Goal: Task Accomplishment & Management: Use online tool/utility

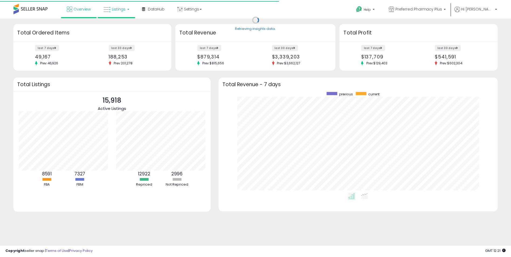
scroll to position [102, 270]
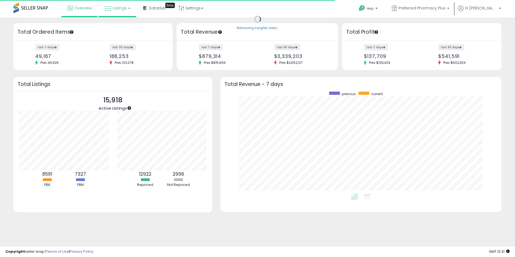
click at [122, 11] on link "Listings" at bounding box center [117, 8] width 34 height 16
click at [121, 28] on icon at bounding box center [121, 26] width 23 height 7
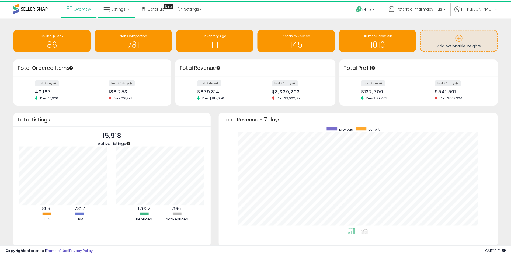
scroll to position [269067, 268901]
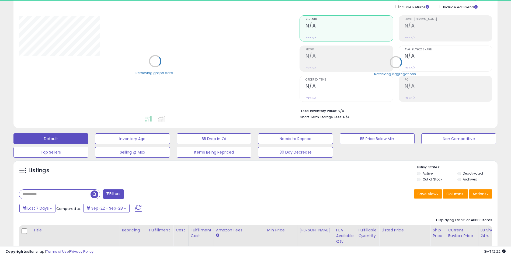
scroll to position [81, 0]
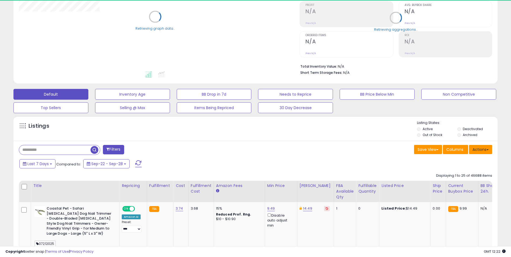
click at [478, 150] on button "Actions" at bounding box center [480, 149] width 23 height 9
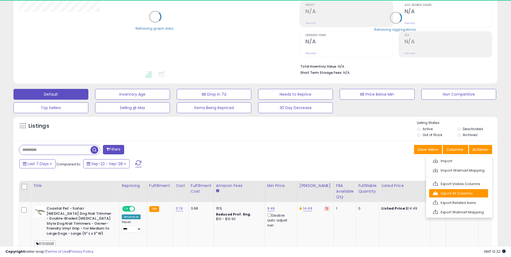
click at [462, 192] on link "Export All Columns" at bounding box center [458, 193] width 59 height 8
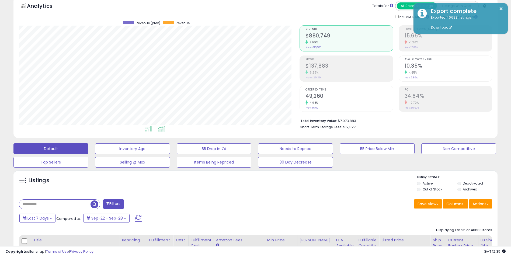
scroll to position [0, 0]
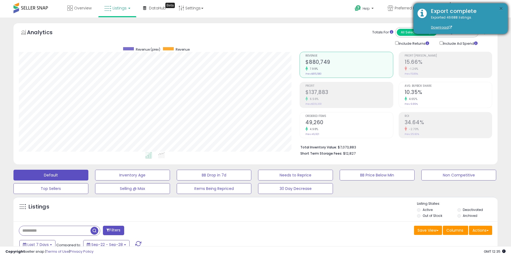
click at [501, 8] on button "×" at bounding box center [501, 8] width 4 height 7
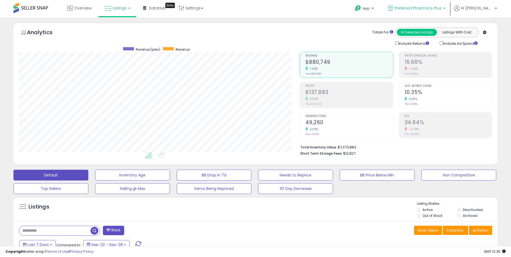
click at [417, 9] on span "Preferred Pharmacy Plus" at bounding box center [417, 7] width 47 height 5
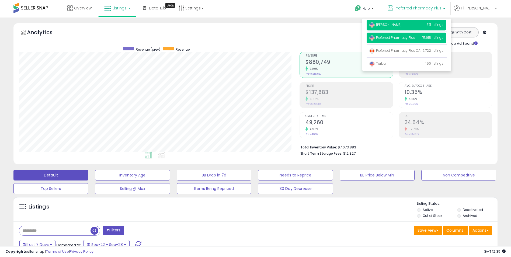
click at [395, 24] on span "[PERSON_NAME]" at bounding box center [385, 24] width 32 height 5
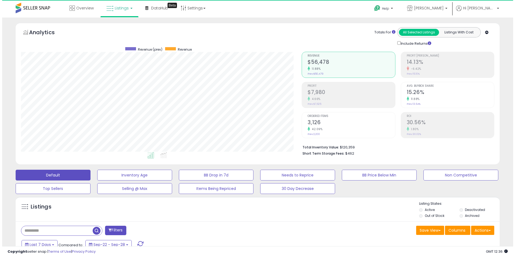
scroll to position [110, 281]
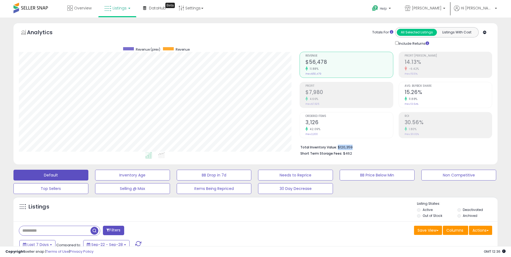
drag, startPoint x: 337, startPoint y: 148, endPoint x: 353, endPoint y: 148, distance: 16.7
click at [353, 148] on li "Total Inventory Value: $120,359" at bounding box center [394, 146] width 188 height 6
copy li "$120,359"
click at [385, 145] on li "Total Inventory Value: $120,359" at bounding box center [394, 146] width 188 height 6
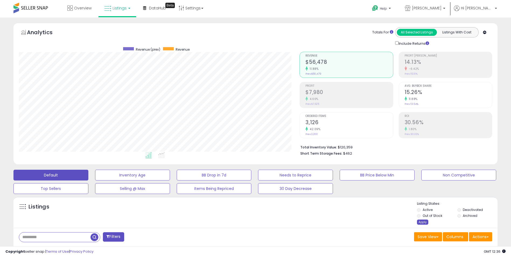
click at [422, 223] on div "Apply" at bounding box center [422, 221] width 11 height 5
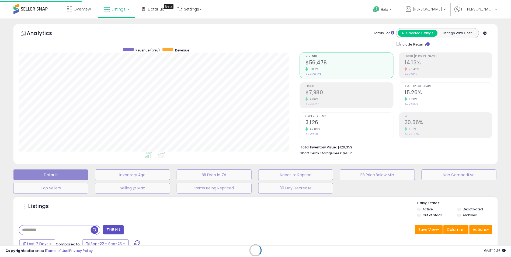
scroll to position [110, 283]
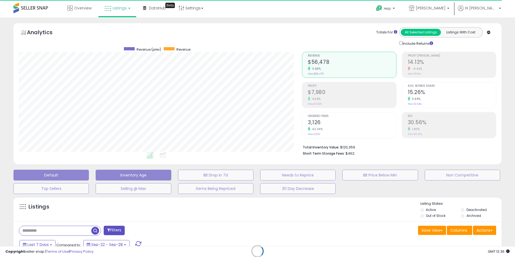
select select "*"
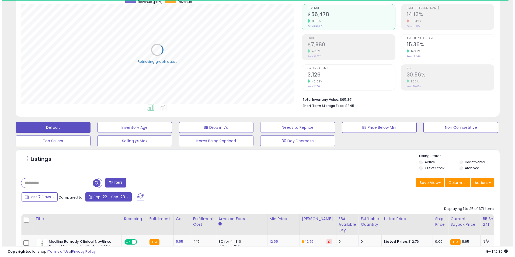
scroll to position [54, 0]
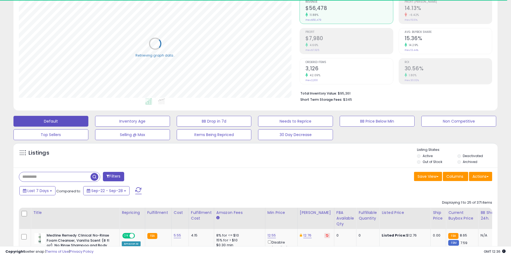
click at [113, 175] on button "Filters" at bounding box center [113, 176] width 21 height 9
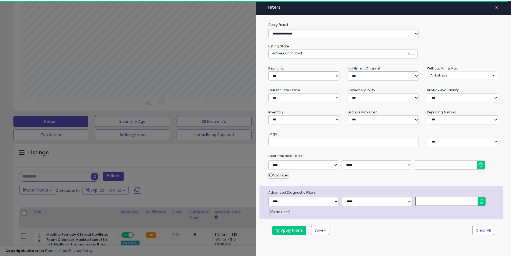
scroll to position [110, 283]
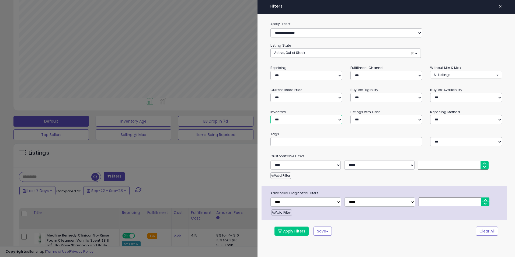
drag, startPoint x: 295, startPoint y: 120, endPoint x: 295, endPoint y: 124, distance: 4.0
click at [295, 120] on select "**********" at bounding box center [306, 119] width 72 height 9
select select "**********"
click at [270, 115] on select "**********" at bounding box center [306, 119] width 72 height 9
click at [294, 231] on button "Apply Filters" at bounding box center [291, 230] width 34 height 9
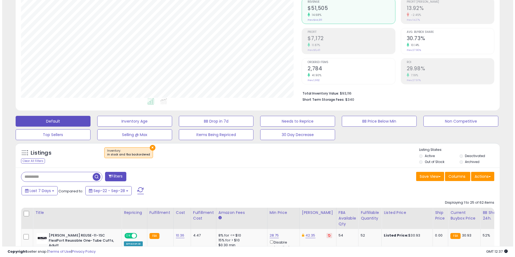
scroll to position [110, 281]
click at [255, 181] on div "Save View Save As New View Update Current View Columns Actions Import Export Vi…" at bounding box center [375, 177] width 241 height 10
click at [454, 175] on span "Columns" at bounding box center [454, 176] width 17 height 5
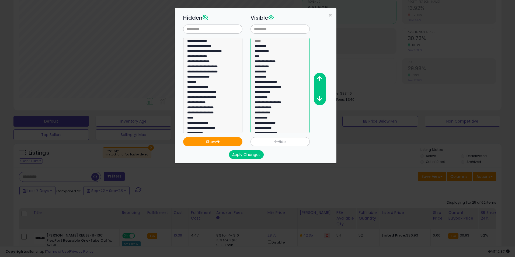
select select "**********"
click at [265, 127] on option "**********" at bounding box center [278, 128] width 48 height 5
click at [318, 80] on icon "button" at bounding box center [319, 79] width 5 height 6
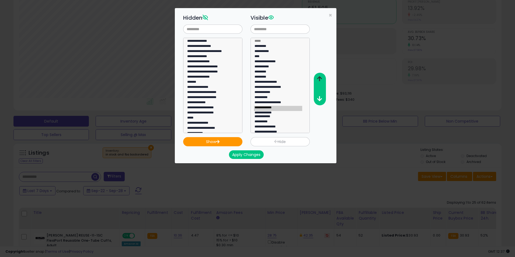
click at [318, 80] on icon "button" at bounding box center [319, 79] width 5 height 6
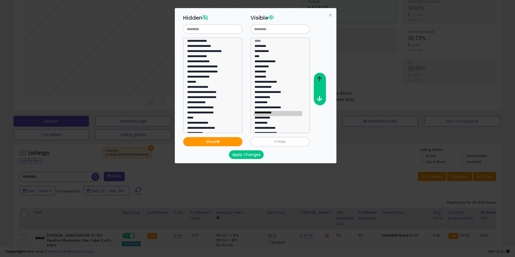
click at [318, 80] on icon "button" at bounding box center [319, 79] width 5 height 6
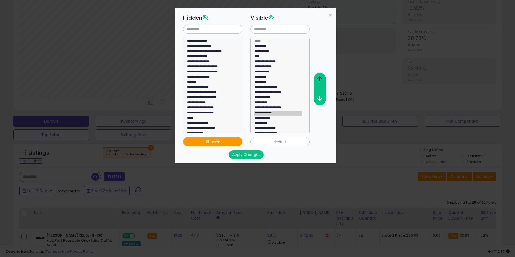
click at [318, 80] on icon "button" at bounding box center [319, 79] width 5 height 6
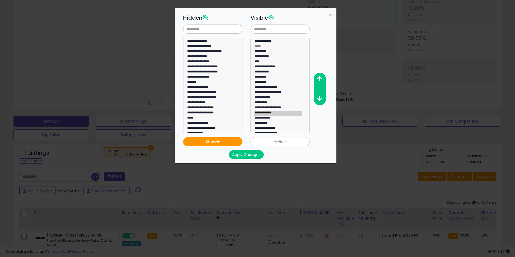
click at [255, 155] on button "Apply Changes" at bounding box center [246, 154] width 35 height 9
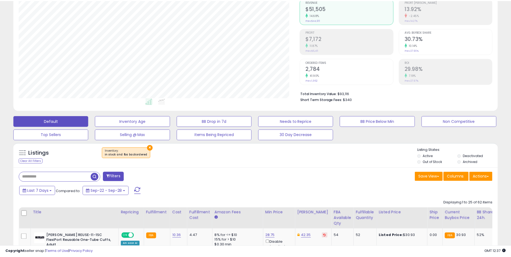
scroll to position [269058, 268888]
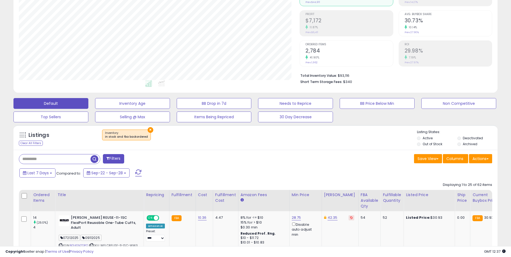
scroll to position [81, 0]
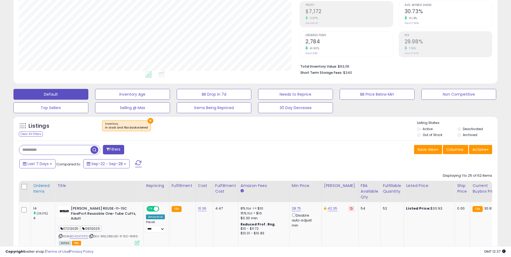
click at [40, 185] on div "Ordered Items" at bounding box center [43, 188] width 20 height 11
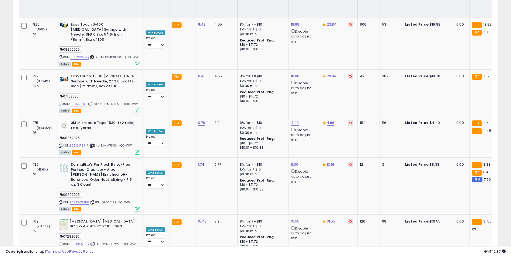
scroll to position [1276, 0]
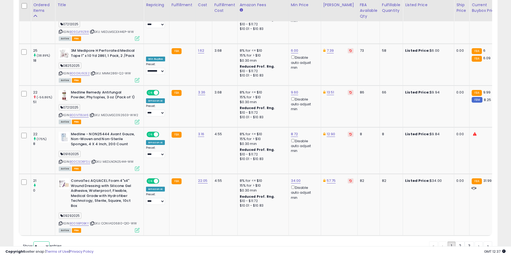
click at [41, 241] on select "** **" at bounding box center [41, 245] width 16 height 9
select select "**"
click at [34, 241] on select "** **" at bounding box center [41, 245] width 16 height 9
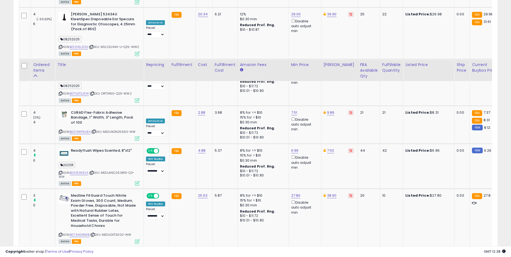
scroll to position [2454, 0]
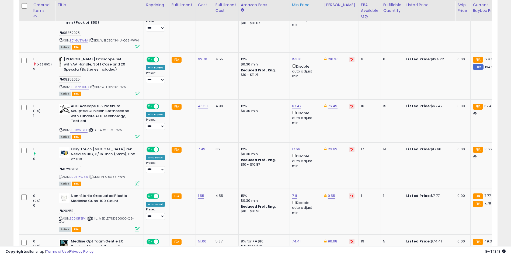
scroll to position [265, 0]
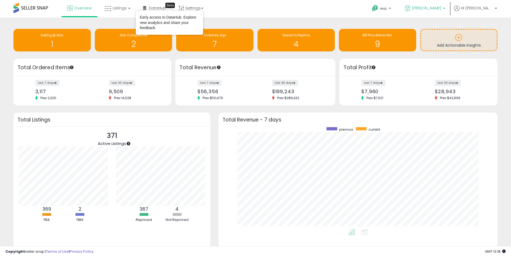
click at [427, 8] on p "[PERSON_NAME]" at bounding box center [425, 8] width 40 height 7
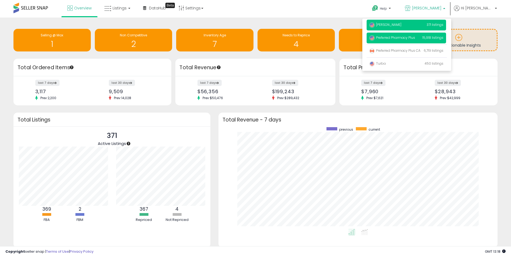
click at [414, 39] on span "Preferred Pharmacy Plus" at bounding box center [392, 37] width 46 height 5
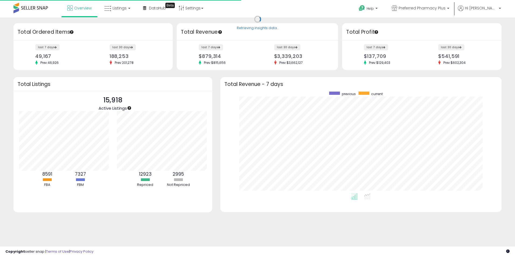
scroll to position [102, 270]
click at [118, 6] on span "Listings" at bounding box center [120, 7] width 14 height 5
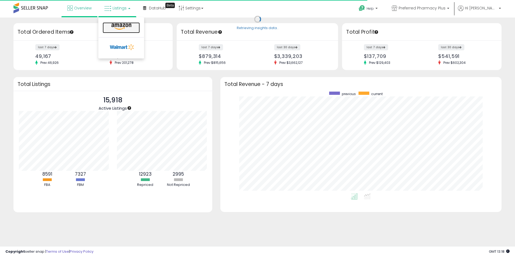
click at [115, 24] on icon at bounding box center [121, 26] width 23 height 7
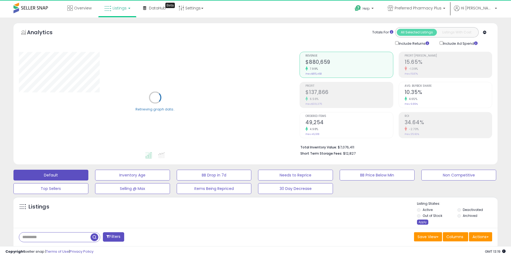
click at [422, 221] on div "Apply" at bounding box center [422, 221] width 11 height 5
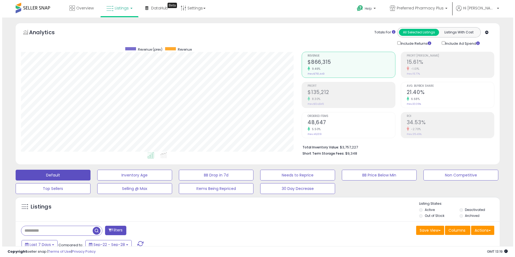
scroll to position [110, 281]
click at [109, 228] on button "Filters" at bounding box center [113, 230] width 21 height 9
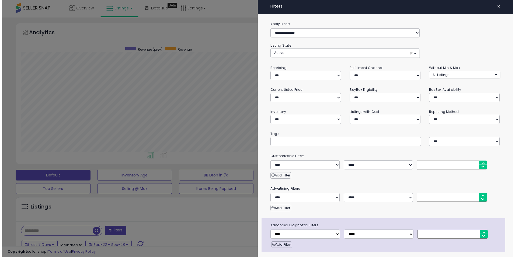
scroll to position [110, 283]
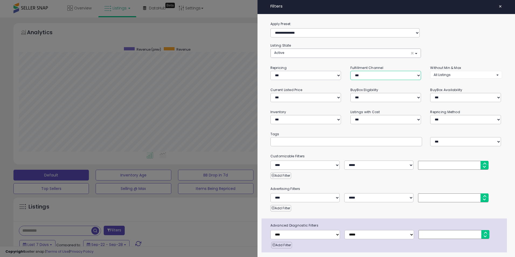
click at [373, 79] on select "*** *** *** ***" at bounding box center [385, 75] width 71 height 9
select select "***"
click at [350, 71] on select "*** *** *** ***" at bounding box center [385, 75] width 71 height 9
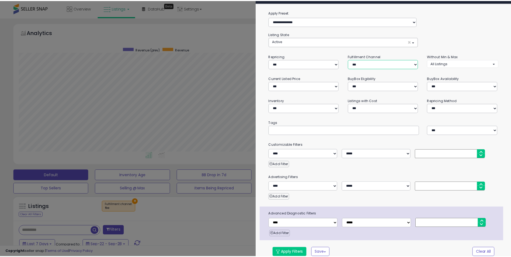
scroll to position [17, 0]
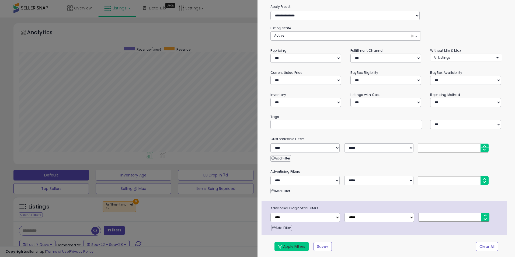
drag, startPoint x: 294, startPoint y: 243, endPoint x: 290, endPoint y: 239, distance: 5.5
click at [294, 243] on button "Apply Filters" at bounding box center [291, 246] width 34 height 9
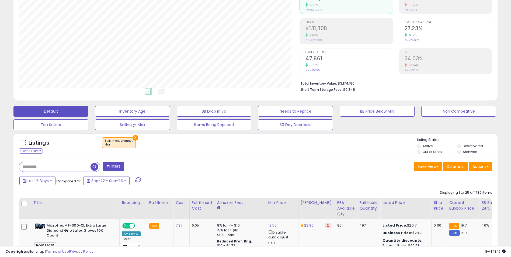
scroll to position [81, 0]
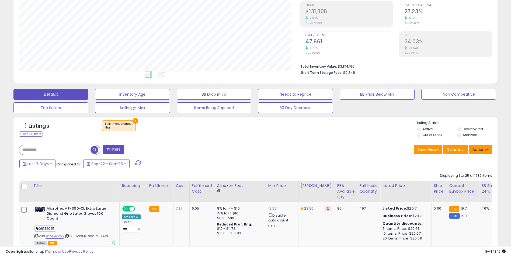
click at [485, 152] on button "Actions" at bounding box center [480, 149] width 23 height 9
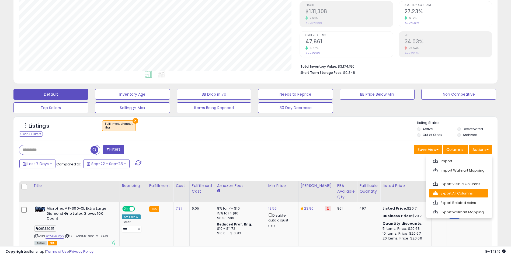
click at [465, 191] on link "Export All Columns" at bounding box center [458, 193] width 59 height 8
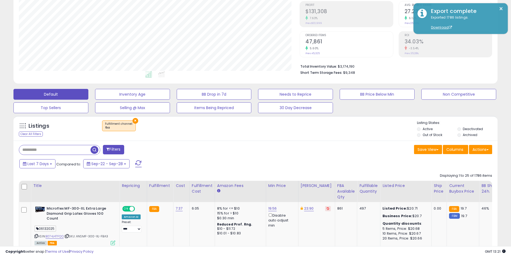
click at [317, 155] on div "Save View Save As New View Update Current View Columns Actions Import Import Wa…" at bounding box center [375, 150] width 241 height 10
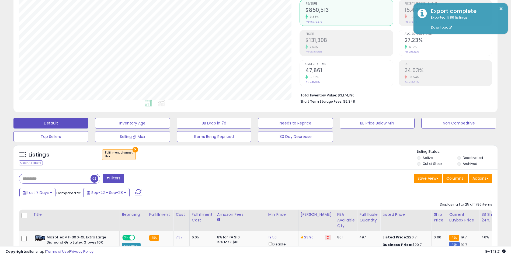
scroll to position [0, 0]
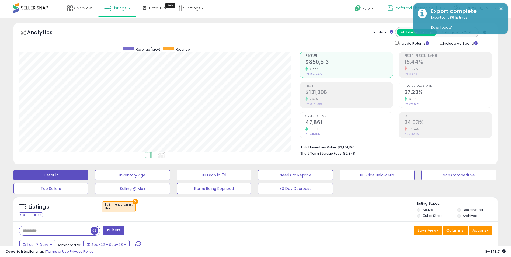
click at [393, 10] on icon at bounding box center [390, 8] width 6 height 6
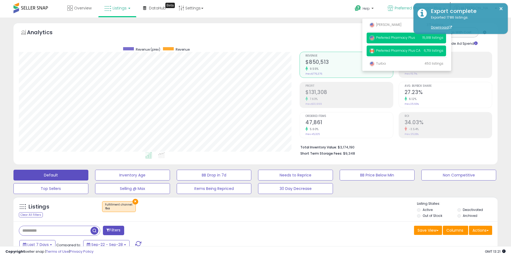
click at [392, 50] on span "Preferred Pharmacy Plus CA" at bounding box center [394, 50] width 51 height 5
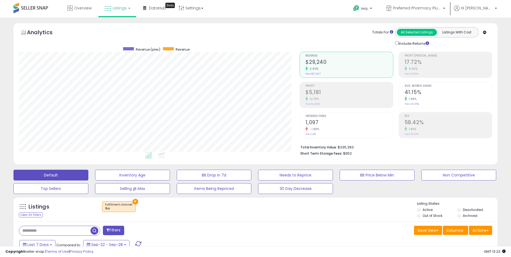
scroll to position [27, 0]
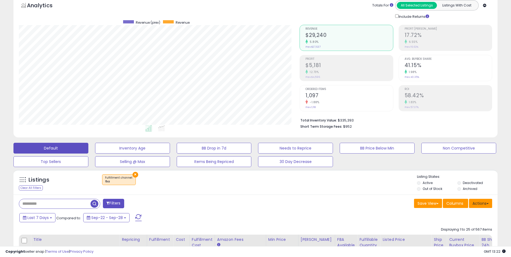
click at [476, 202] on button "Actions" at bounding box center [480, 203] width 23 height 9
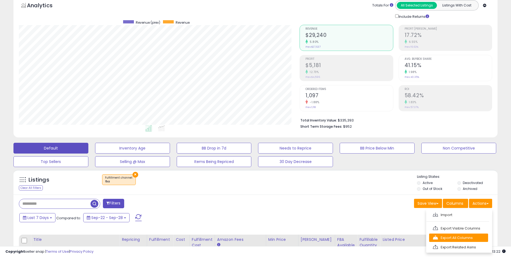
click at [466, 238] on link "Export All Columns" at bounding box center [458, 237] width 59 height 8
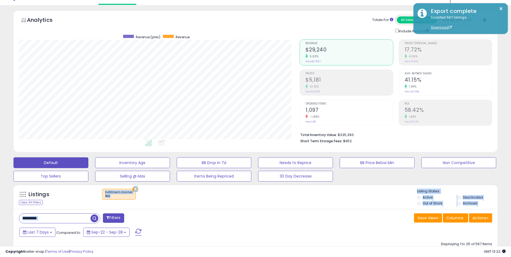
scroll to position [0, 0]
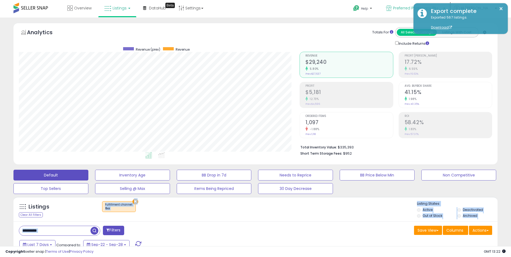
click at [391, 10] on icon at bounding box center [389, 8] width 6 height 6
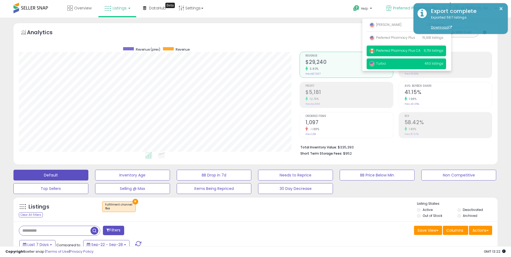
click at [385, 63] on span "Turba" at bounding box center [377, 63] width 16 height 5
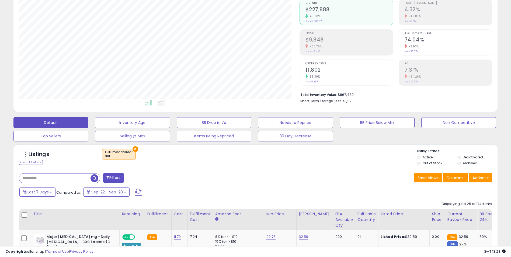
scroll to position [54, 0]
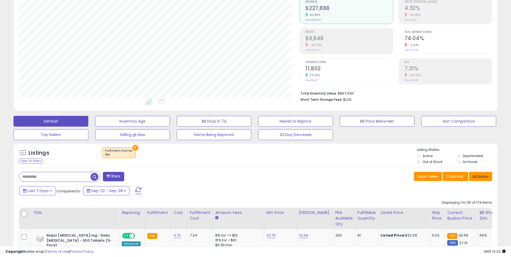
click at [480, 178] on button "Actions" at bounding box center [480, 176] width 23 height 9
click at [462, 210] on link "Export All Columns" at bounding box center [458, 210] width 59 height 8
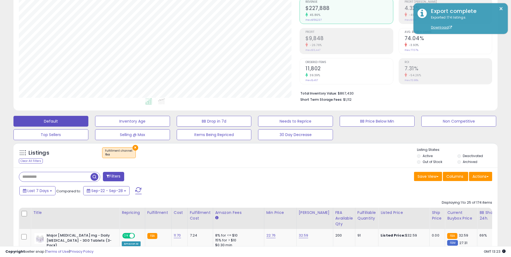
click at [329, 175] on div "Save View Save As New View Update Current View Columns Actions Import Export Vi…" at bounding box center [375, 177] width 241 height 10
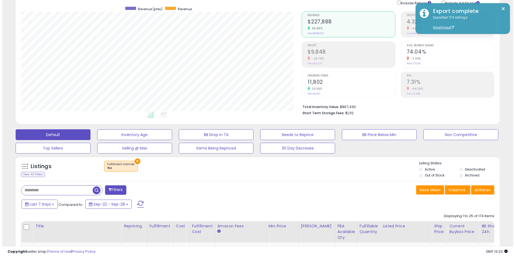
scroll to position [27, 0]
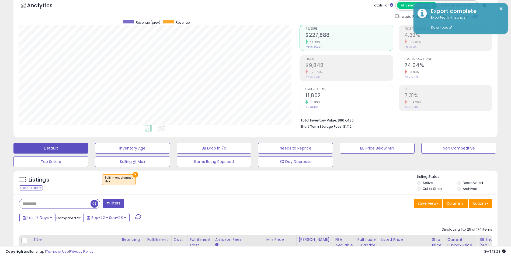
click at [132, 173] on button "×" at bounding box center [135, 175] width 6 height 6
click at [364, 189] on div "Listings" at bounding box center [255, 183] width 484 height 18
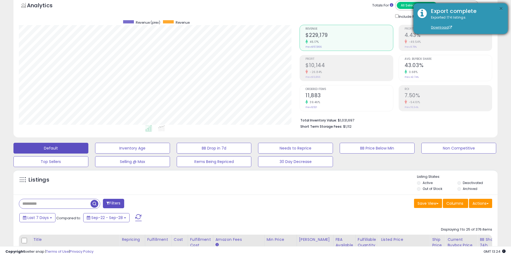
click at [501, 8] on button "×" at bounding box center [501, 8] width 4 height 7
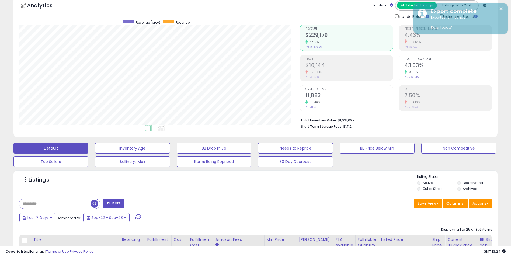
click at [325, 202] on div "Save View Save As New View Update Current View Columns Actions Import Export Vi…" at bounding box center [375, 204] width 241 height 10
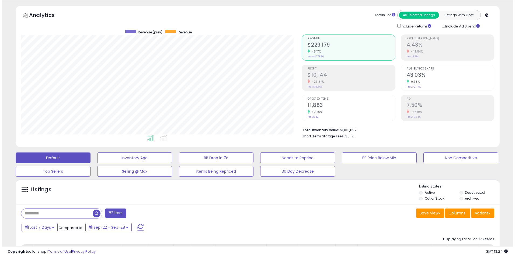
scroll to position [27, 0]
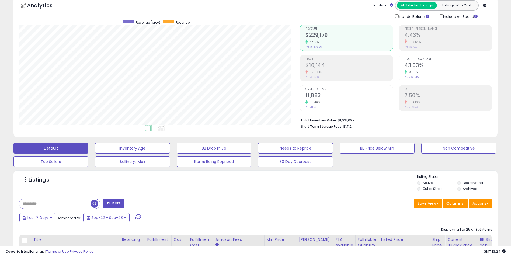
click at [111, 203] on button "Filters" at bounding box center [113, 203] width 21 height 9
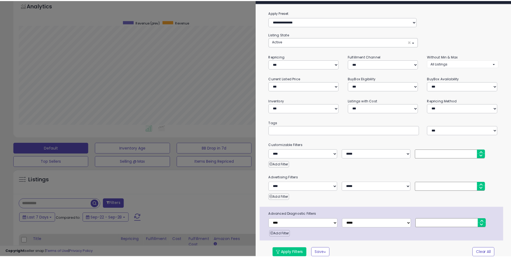
scroll to position [17, 0]
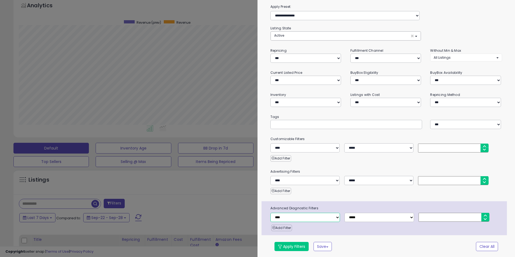
click at [304, 217] on select "**********" at bounding box center [304, 217] width 69 height 9
select select "**********"
click at [270, 213] on select "**********" at bounding box center [304, 217] width 69 height 9
click at [359, 222] on div "Add Filter" at bounding box center [389, 226] width 236 height 9
click at [357, 216] on select "**********" at bounding box center [378, 217] width 69 height 9
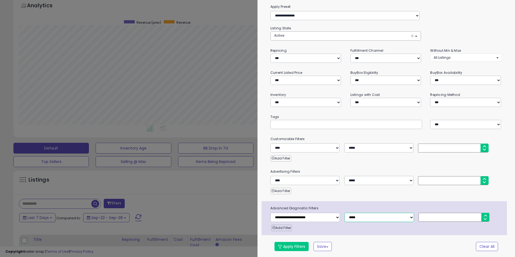
select select "*"
click at [344, 213] on select "**********" at bounding box center [378, 217] width 69 height 9
click at [425, 215] on input "number" at bounding box center [453, 217] width 71 height 9
type input "*"
click at [285, 245] on button "Apply Filters" at bounding box center [291, 246] width 34 height 9
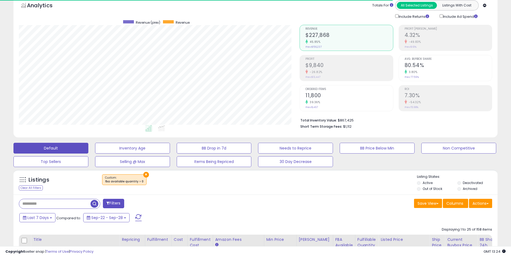
scroll to position [110, 281]
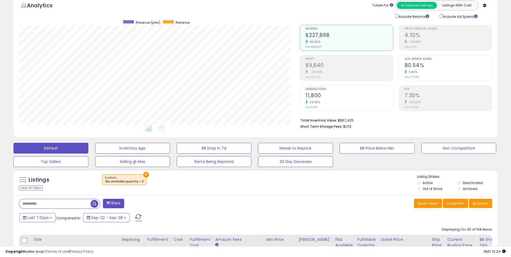
drag, startPoint x: 307, startPoint y: 185, endPoint x: 323, endPoint y: 188, distance: 16.6
click at [307, 185] on div "×" at bounding box center [256, 181] width 322 height 15
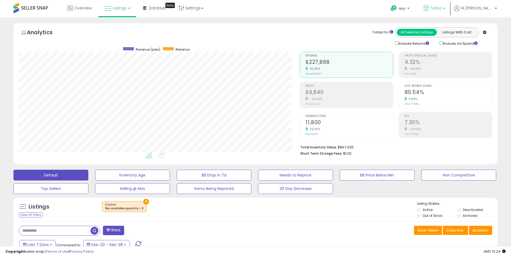
click at [441, 8] on span "Turba" at bounding box center [435, 7] width 11 height 5
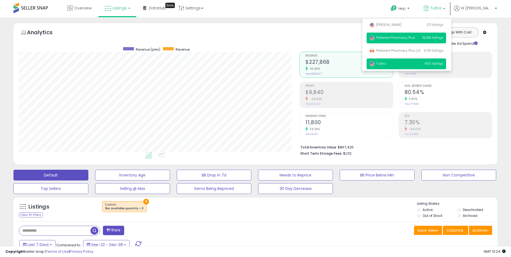
click at [415, 37] on span "Preferred Pharmacy Plus" at bounding box center [392, 37] width 46 height 5
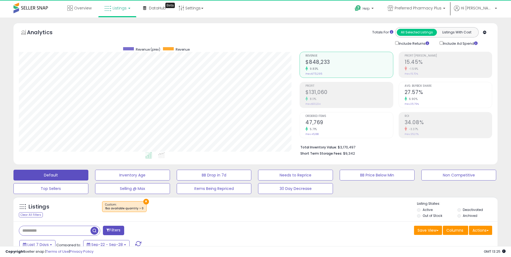
scroll to position [27, 0]
